Goal: Navigation & Orientation: Go to known website

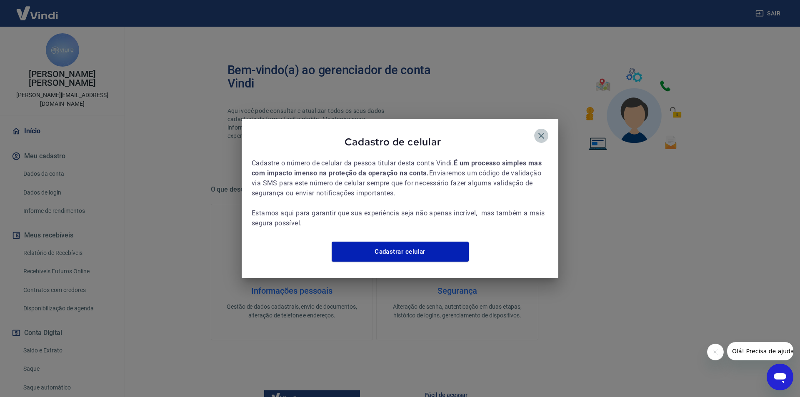
click at [536, 131] on icon "button" at bounding box center [541, 136] width 10 height 10
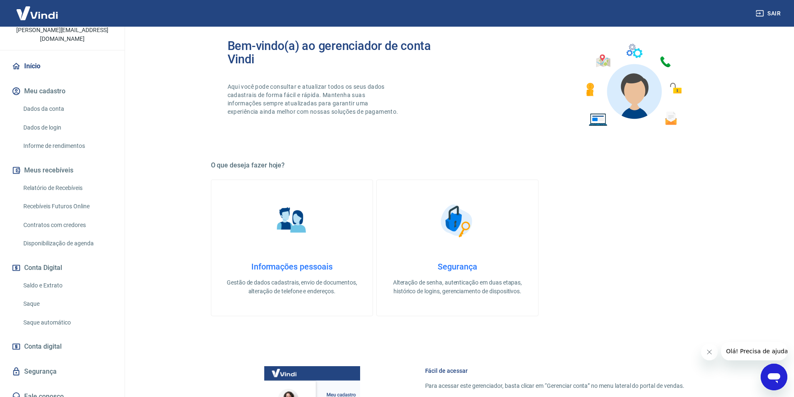
scroll to position [253, 0]
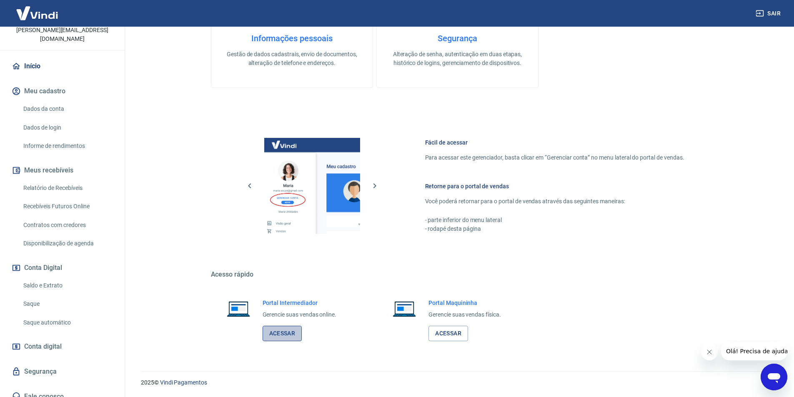
click at [276, 333] on link "Acessar" at bounding box center [283, 333] width 40 height 15
